Goal: Transaction & Acquisition: Obtain resource

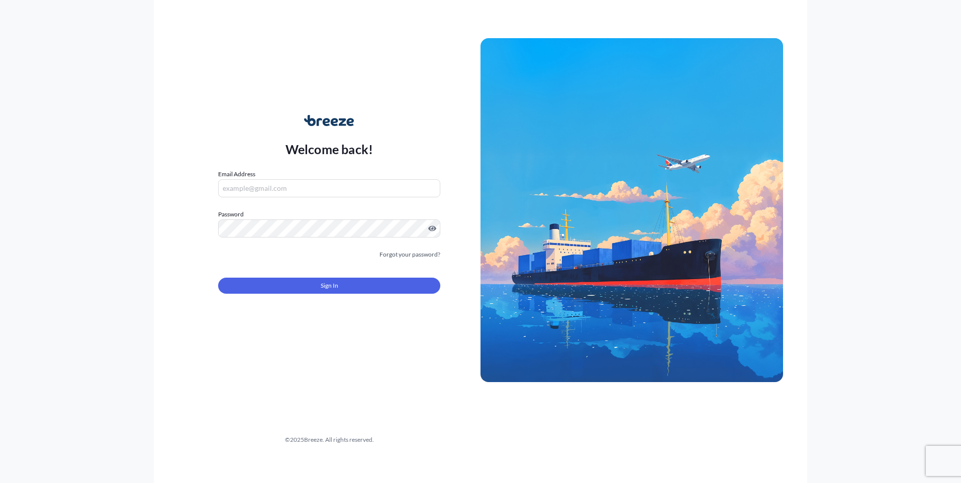
type input "[EMAIL_ADDRESS][DOMAIN_NAME]"
click at [291, 276] on div "Sign In" at bounding box center [329, 283] width 222 height 22
click at [302, 285] on button "Sign In" at bounding box center [329, 286] width 222 height 16
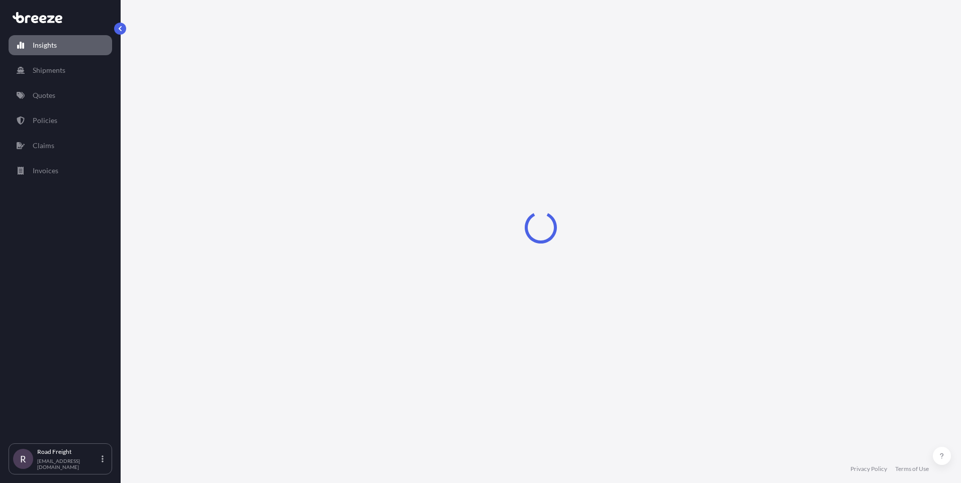
select select "2025"
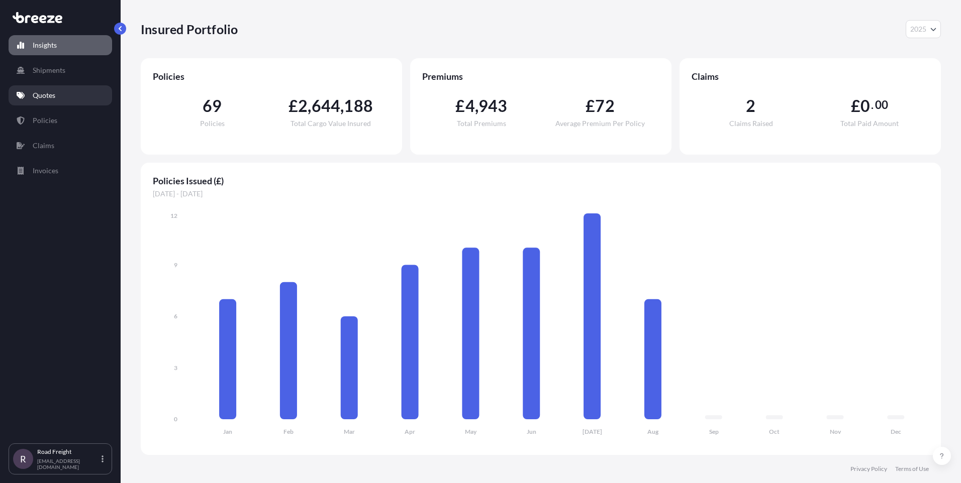
click at [39, 97] on p "Quotes" at bounding box center [44, 95] width 23 height 10
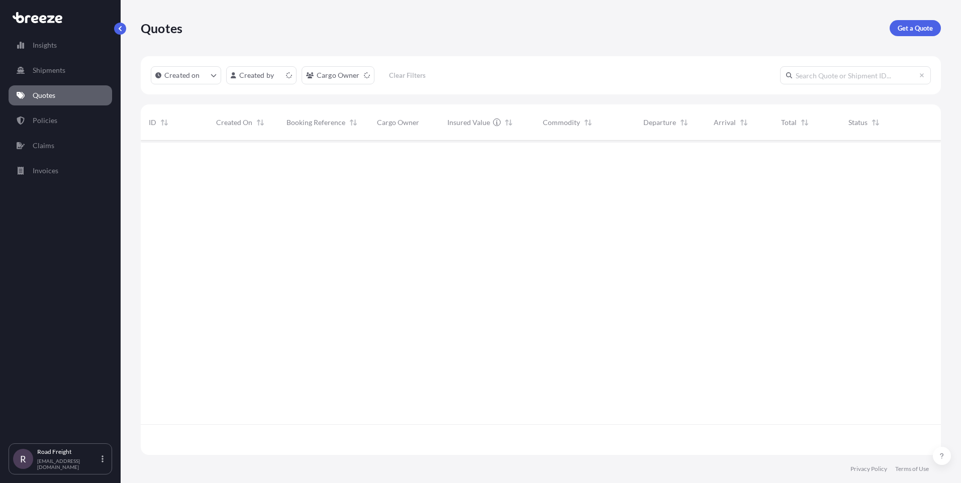
scroll to position [312, 792]
click at [916, 29] on p "Get a Quote" at bounding box center [914, 28] width 35 height 10
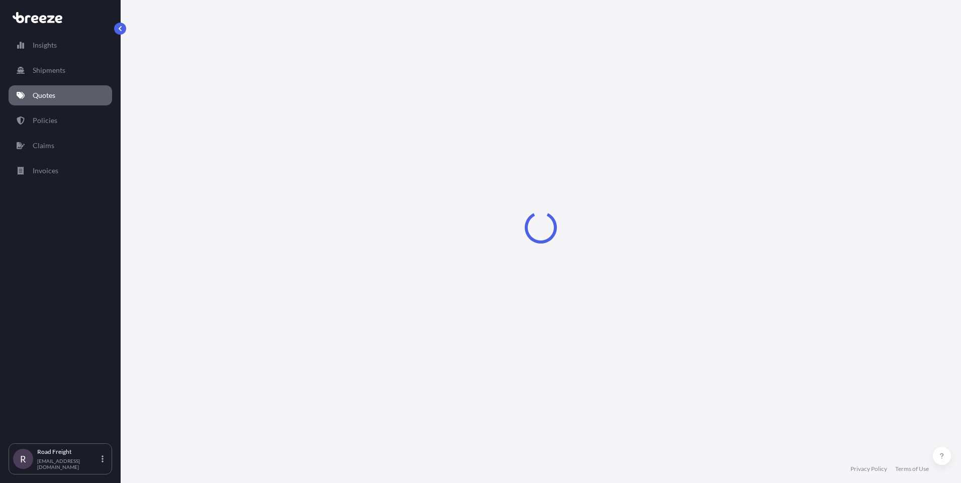
select select "Sea"
select select "1"
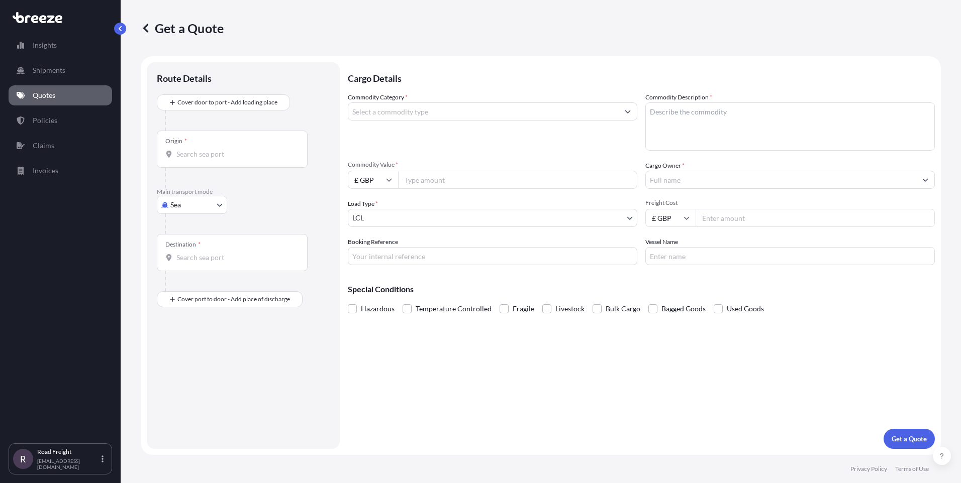
drag, startPoint x: 230, startPoint y: 202, endPoint x: 215, endPoint y: 205, distance: 15.4
click at [230, 202] on div "Main transport mode Sea Sea Air Road Rail" at bounding box center [243, 211] width 173 height 46
click at [200, 207] on body "Insights Shipments Quotes Policies Claims Invoices R Road Freight [EMAIL_ADDRES…" at bounding box center [480, 241] width 961 height 483
click at [190, 263] on span "Road" at bounding box center [184, 267] width 16 height 10
select select "Road"
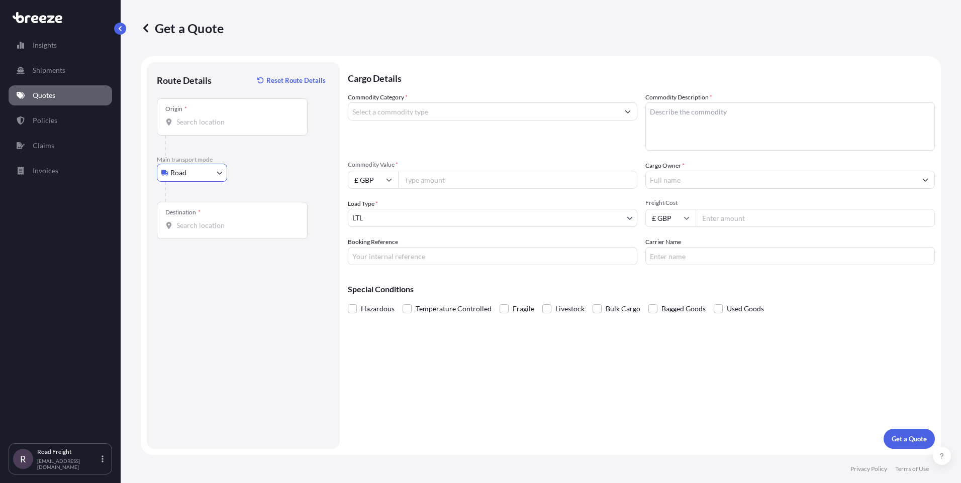
click at [180, 129] on div "Origin *" at bounding box center [232, 116] width 151 height 37
click at [180, 127] on input "Origin *" at bounding box center [235, 122] width 119 height 10
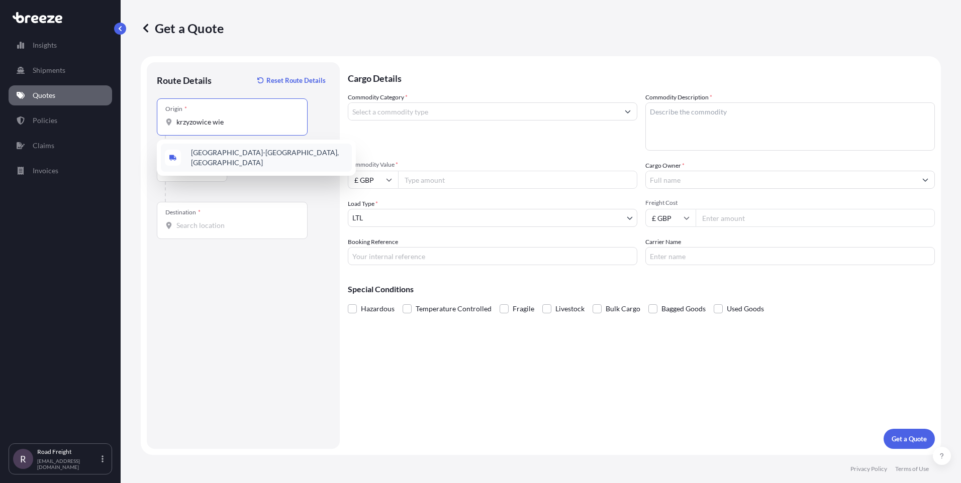
click at [199, 154] on span "[GEOGRAPHIC_DATA]-[GEOGRAPHIC_DATA], [GEOGRAPHIC_DATA]" at bounding box center [269, 158] width 157 height 20
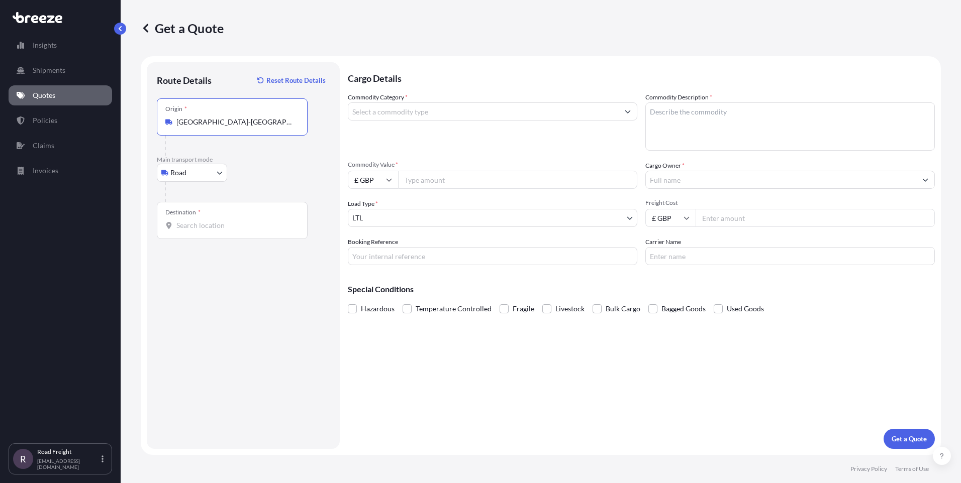
type input "[GEOGRAPHIC_DATA]-[GEOGRAPHIC_DATA], [GEOGRAPHIC_DATA]"
click at [210, 232] on div "Destination *" at bounding box center [232, 220] width 151 height 37
click at [210, 231] on input "Destination *" at bounding box center [235, 226] width 119 height 10
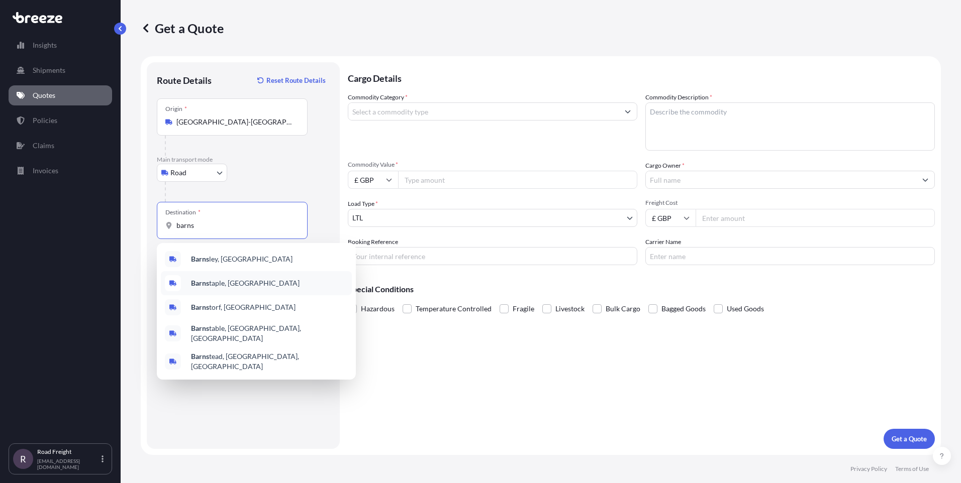
click at [216, 290] on div "Barns taple, [GEOGRAPHIC_DATA]" at bounding box center [256, 283] width 191 height 24
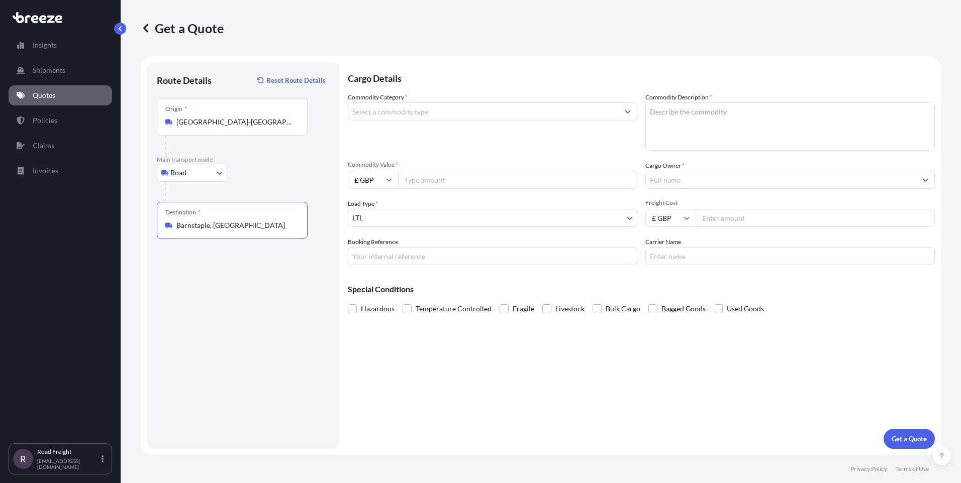
type input "Barnstaple, [GEOGRAPHIC_DATA]"
click at [388, 108] on input "Commodity Category *" at bounding box center [483, 111] width 270 height 18
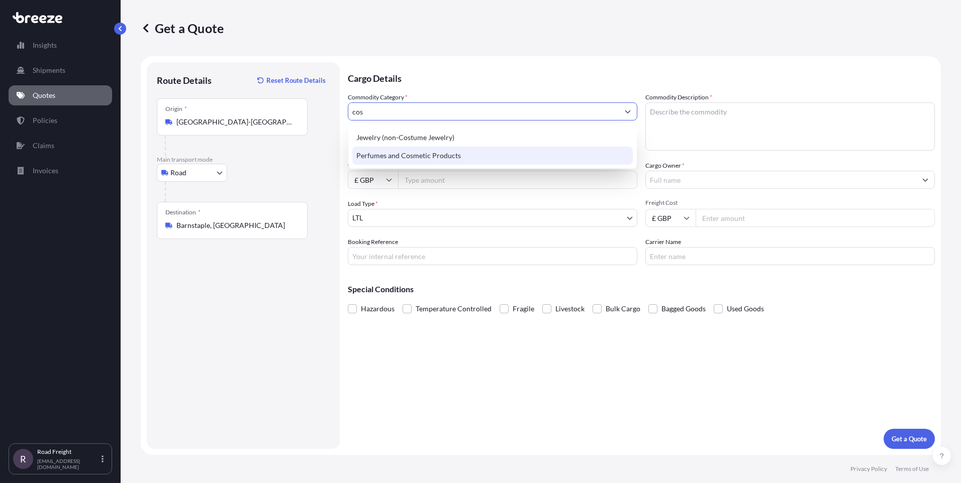
click at [405, 153] on div "Perfumes and Cosmetic Products" at bounding box center [492, 156] width 280 height 18
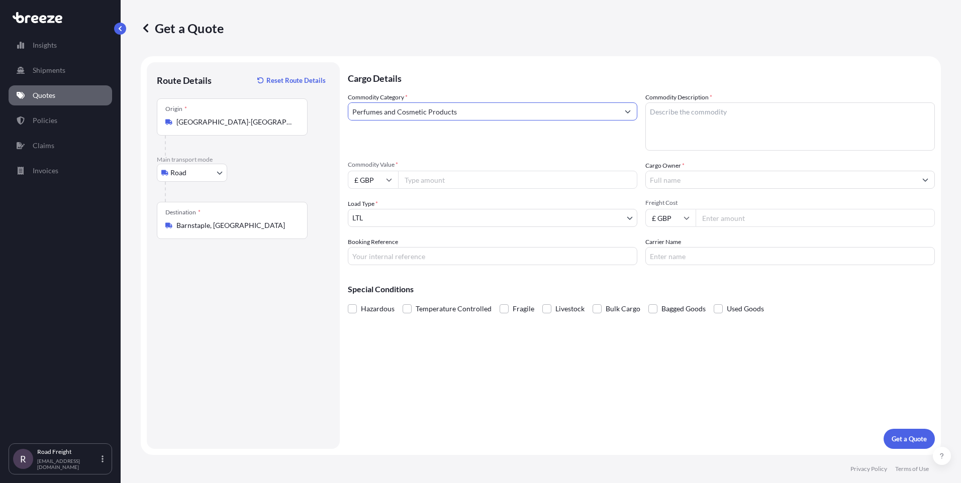
type input "Perfumes and Cosmetic Products"
click at [713, 114] on textarea "Commodity Description *" at bounding box center [789, 126] width 289 height 48
type textarea "[MEDICAL_DATA] products"
click at [415, 177] on input "Commodity Value *" at bounding box center [517, 180] width 239 height 18
click at [382, 180] on input "£ GBP" at bounding box center [373, 180] width 50 height 18
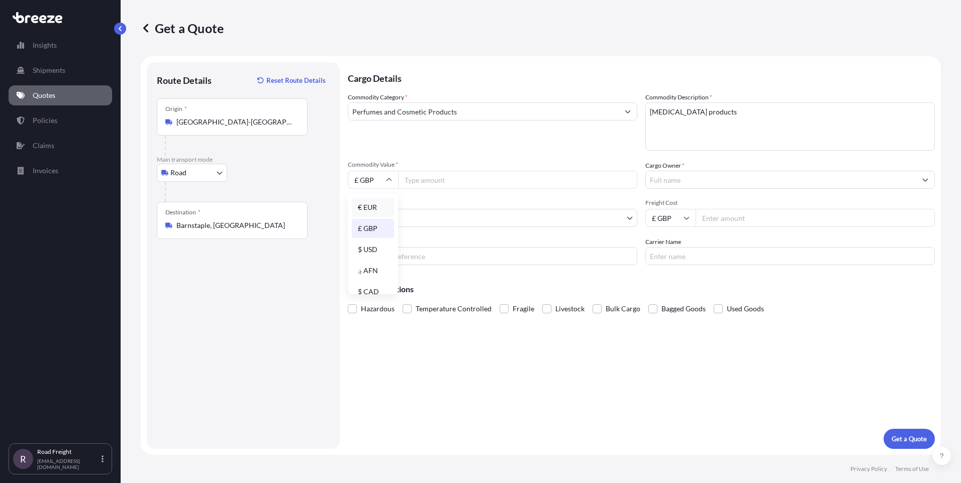
click at [367, 209] on div "€ EUR" at bounding box center [373, 207] width 42 height 19
type input "€ EUR"
click at [430, 186] on input "Commodity Value *" at bounding box center [517, 180] width 239 height 18
type input "2"
type input "50491.20"
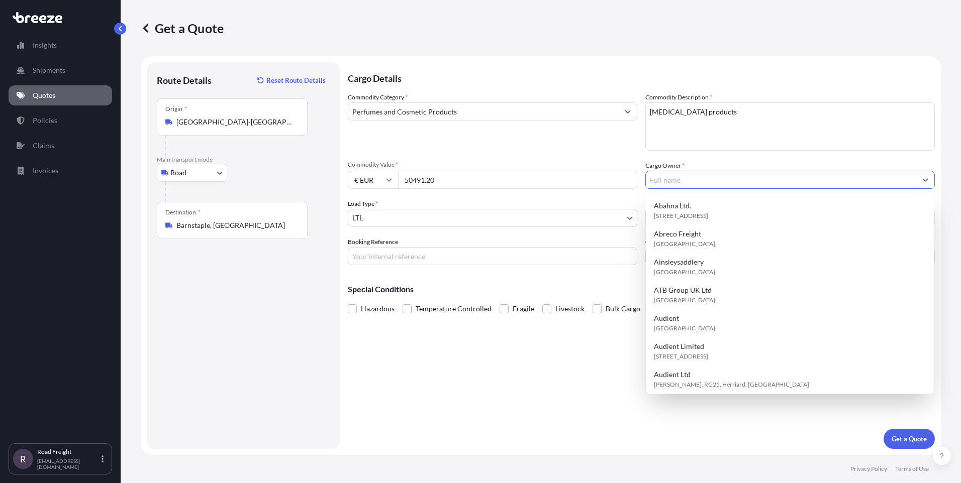
click at [703, 182] on input "Cargo Owner *" at bounding box center [781, 180] width 270 height 18
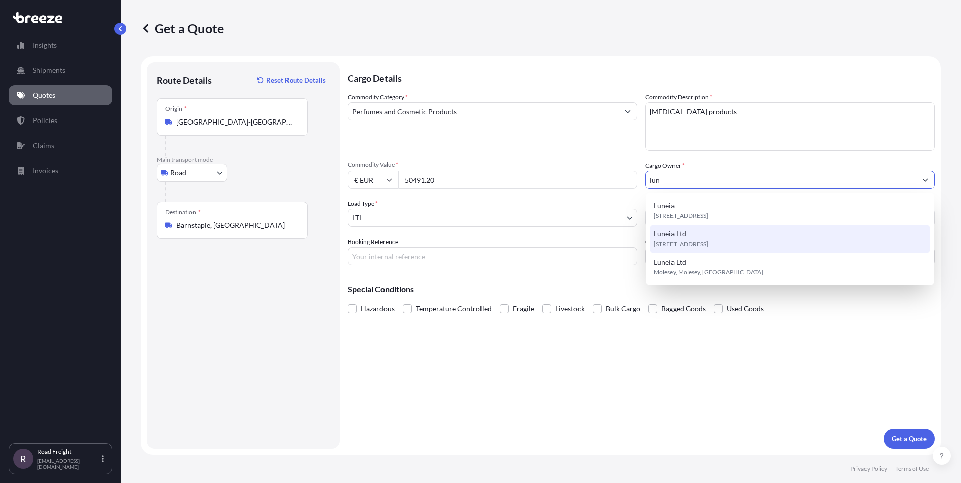
click at [690, 229] on div "Luneia Ltd KT8 0BJ, KT8 0BJ, Molesey, [GEOGRAPHIC_DATA]" at bounding box center [790, 239] width 280 height 28
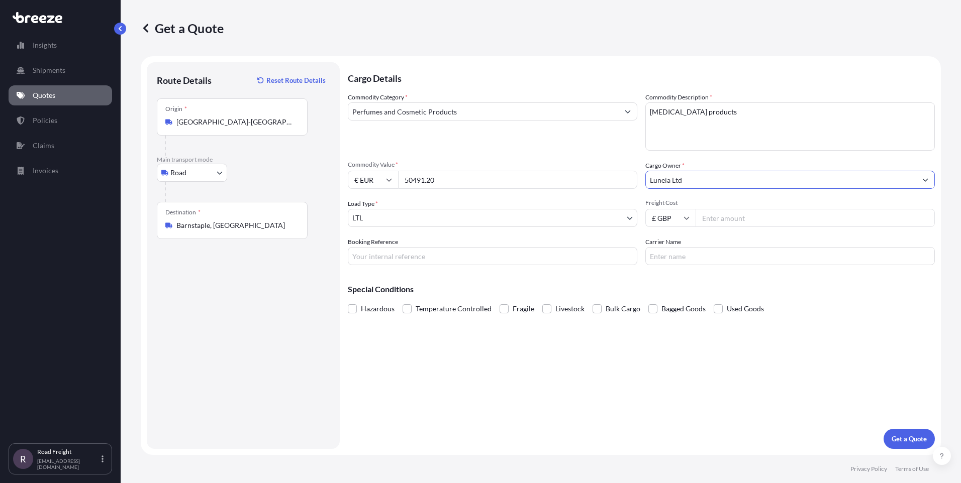
type input "Luneia Ltd"
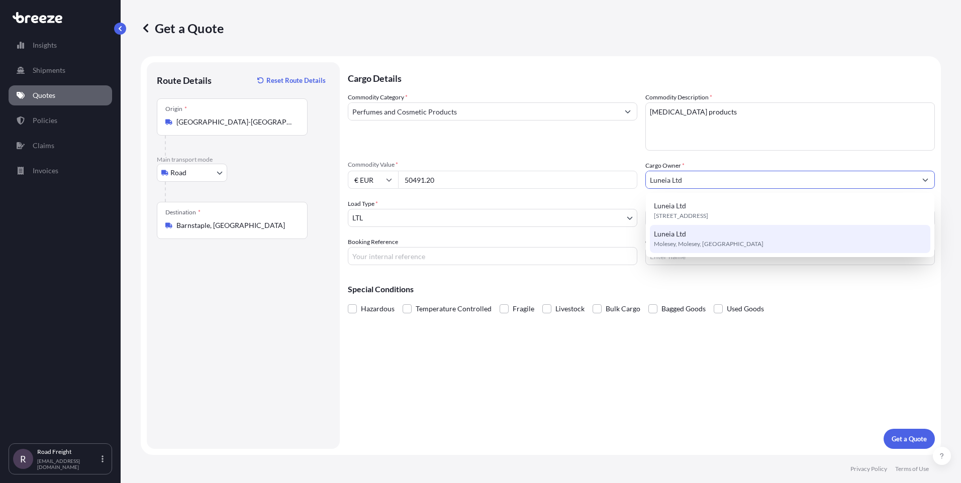
click at [727, 224] on div "Luneia Ltd KT8 0BJ, KT8 0BJ, Molesey, United Kingdom Luneia Ltd Molesey, Molese…" at bounding box center [790, 225] width 280 height 56
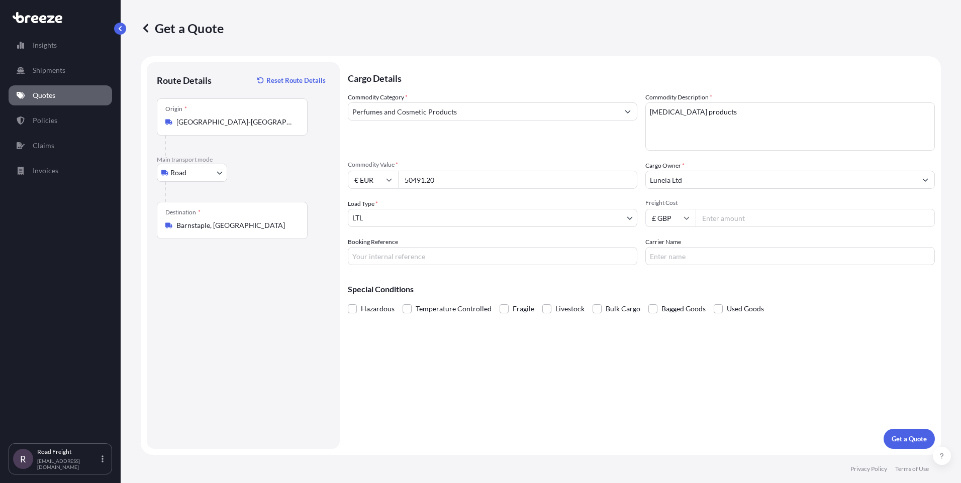
click at [728, 218] on input "Freight Cost" at bounding box center [814, 218] width 239 height 18
type input "1500"
click at [409, 259] on input "Booking Reference" at bounding box center [492, 256] width 289 height 18
paste input "SI31357"
type input "SI31357"
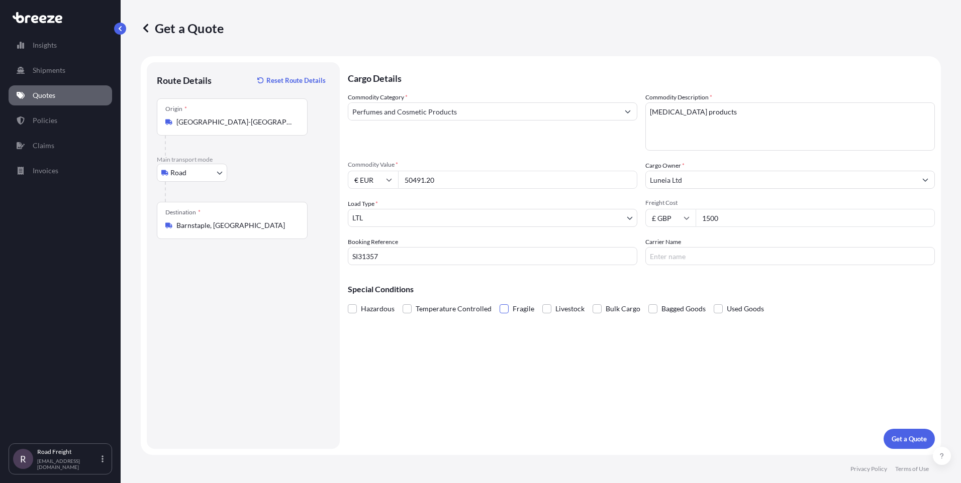
click at [504, 313] on span at bounding box center [503, 308] width 9 height 9
click at [499, 301] on input "Fragile" at bounding box center [499, 301] width 0 height 0
click at [896, 435] on p "Get a Quote" at bounding box center [908, 439] width 35 height 10
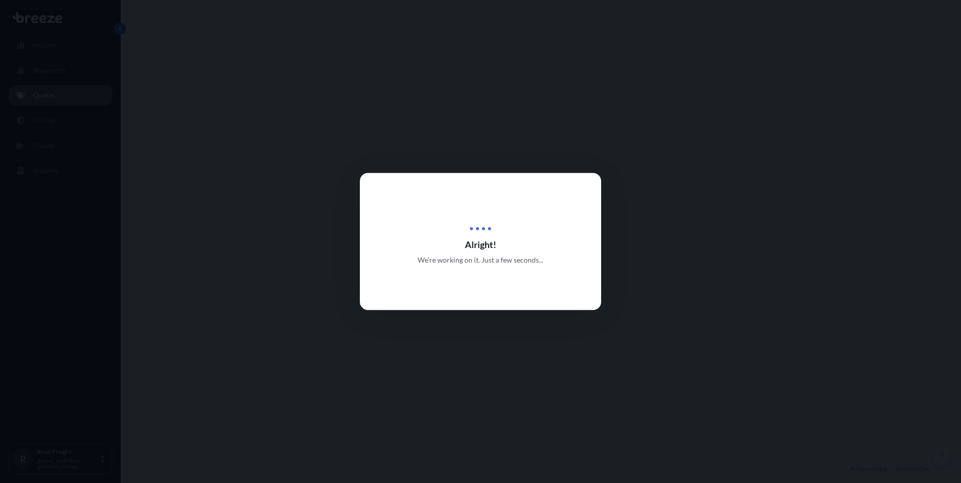
select select "Road"
select select "1"
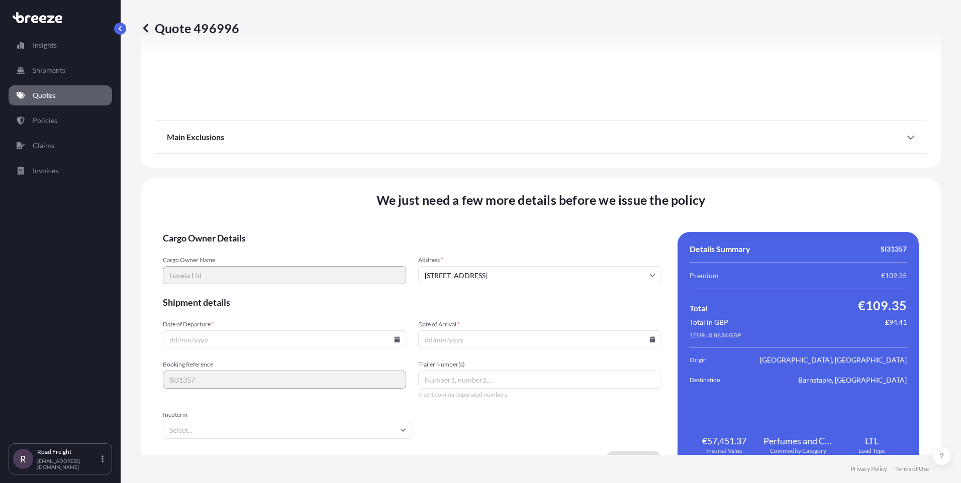
scroll to position [1111, 0]
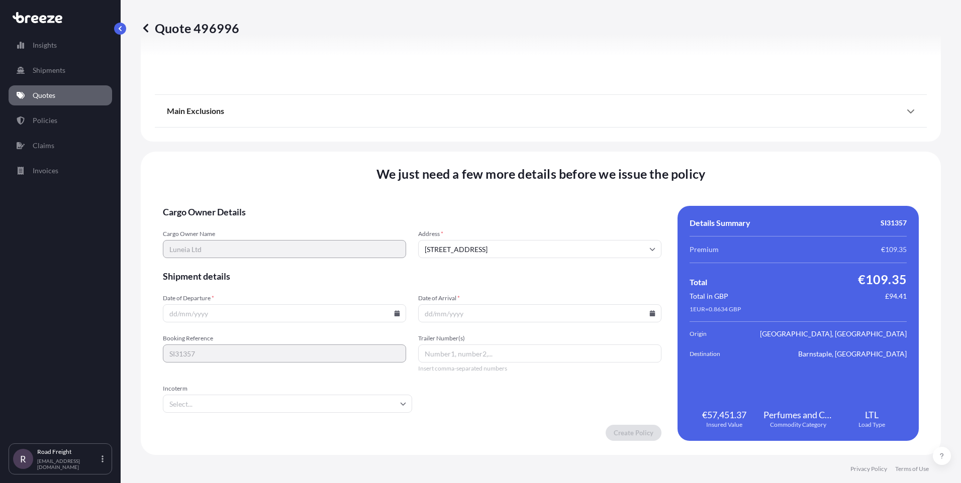
click at [299, 313] on input "Date of Departure *" at bounding box center [284, 313] width 243 height 18
click at [389, 314] on input "Date of Departure *" at bounding box center [284, 313] width 243 height 18
click at [394, 313] on icon at bounding box center [397, 313] width 6 height 6
click at [235, 244] on button "19" at bounding box center [237, 243] width 16 height 16
type input "[DATE]"
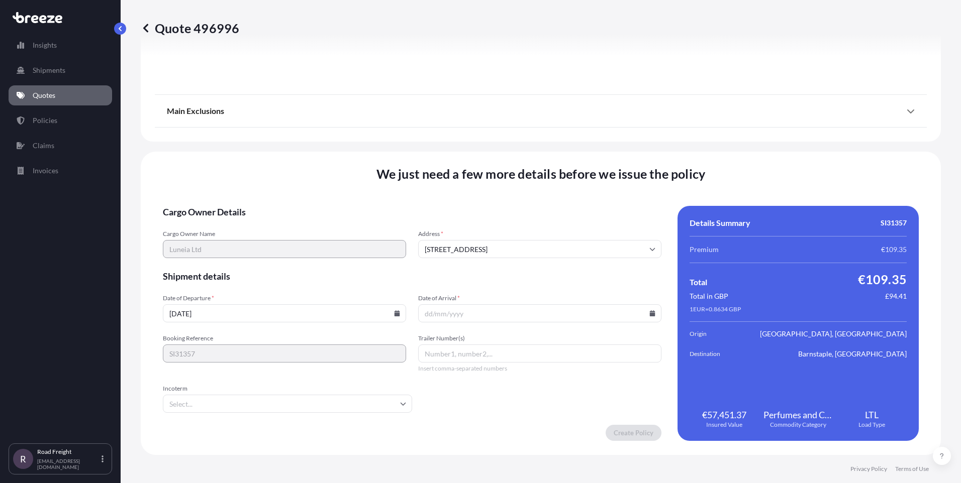
click at [650, 315] on icon at bounding box center [653, 313] width 6 height 6
click at [560, 244] on button "22" at bounding box center [560, 243] width 16 height 16
type input "[DATE]"
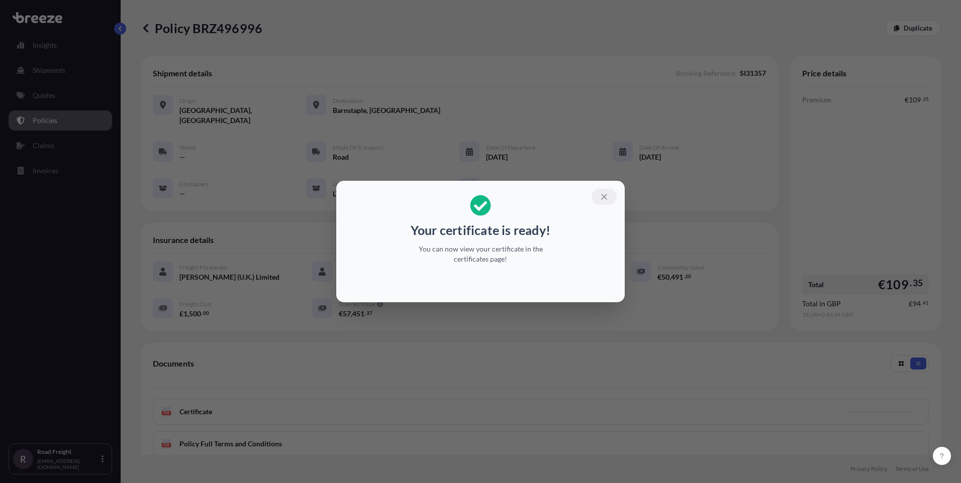
click at [604, 197] on icon "button" at bounding box center [603, 196] width 9 height 9
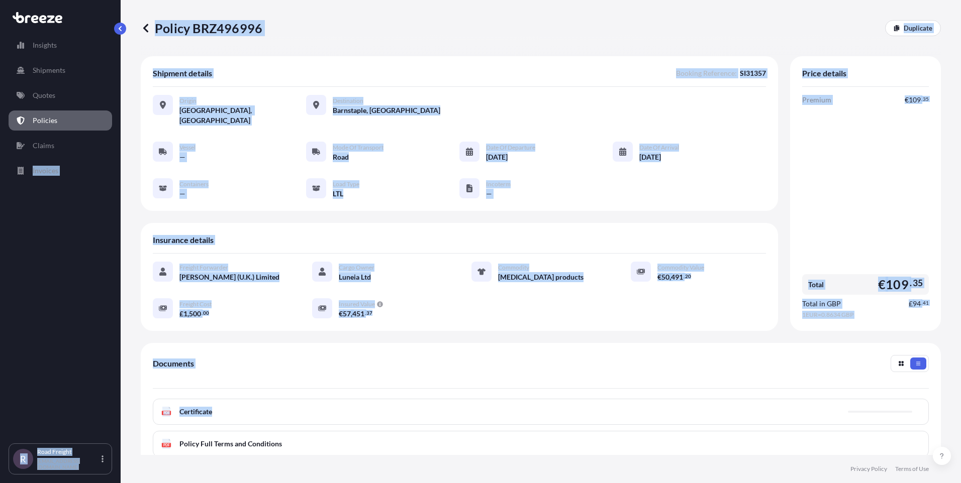
drag, startPoint x: 227, startPoint y: 406, endPoint x: -295, endPoint y: 343, distance: 525.8
click at [0, 343] on html "Insights Shipments Quotes Policies Claims Invoices R Road Freight [EMAIL_ADDRES…" at bounding box center [480, 241] width 961 height 483
click at [278, 355] on div "Documents" at bounding box center [541, 372] width 776 height 34
drag, startPoint x: 189, startPoint y: 399, endPoint x: -364, endPoint y: 399, distance: 553.6
click at [375, 345] on div "Documents PDF Certificate [DATE] PDF Policy Full Terms and Conditions" at bounding box center [541, 406] width 800 height 126
